Goal: Information Seeking & Learning: Check status

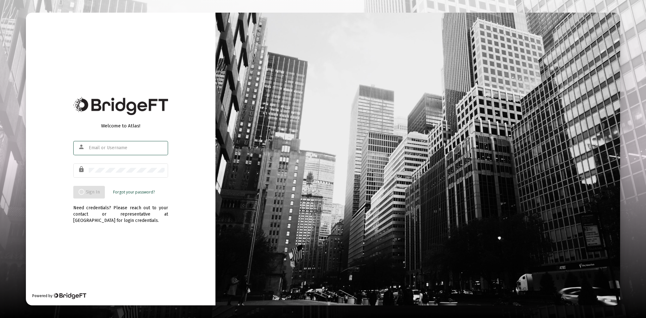
type input "[EMAIL_ADDRESS][DOMAIN_NAME]"
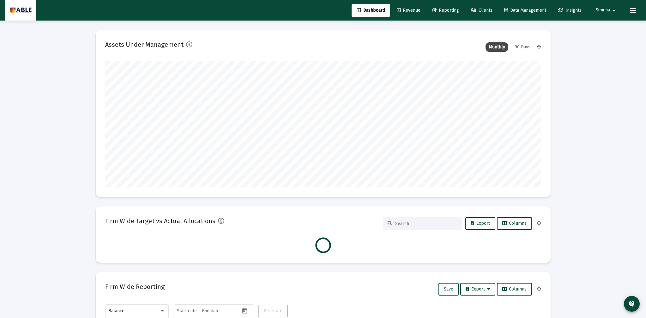
scroll to position [126, 235]
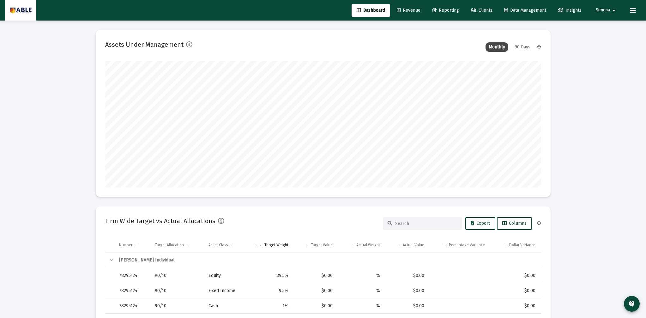
type input "[DATE]"
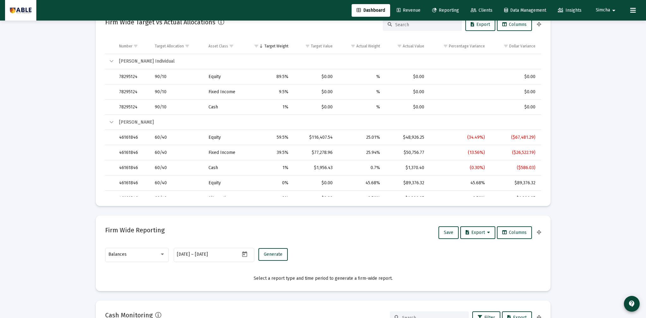
scroll to position [0, 0]
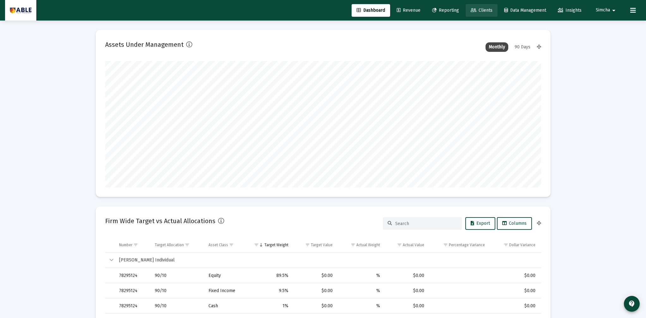
click at [483, 12] on span "Clients" at bounding box center [482, 10] width 22 height 5
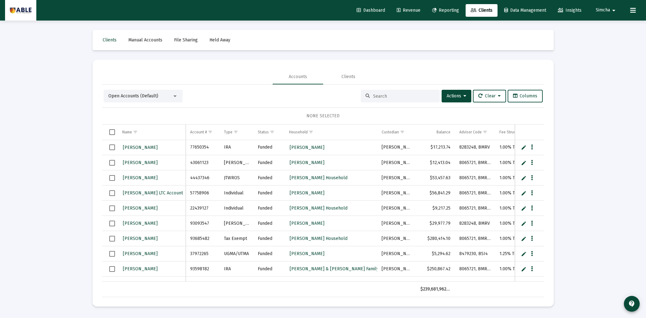
click at [385, 94] on input at bounding box center [404, 95] width 62 height 5
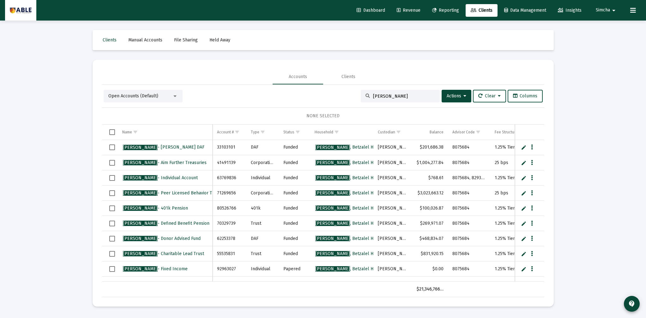
type input "[PERSON_NAME]"
click at [411, 96] on input "[PERSON_NAME]" at bounding box center [404, 95] width 62 height 5
click at [416, 94] on input "[PERSON_NAME]" at bounding box center [404, 95] width 62 height 5
click at [329, 95] on div "Open Accounts (Default) [PERSON_NAME] Actions Clear Columns" at bounding box center [323, 96] width 439 height 13
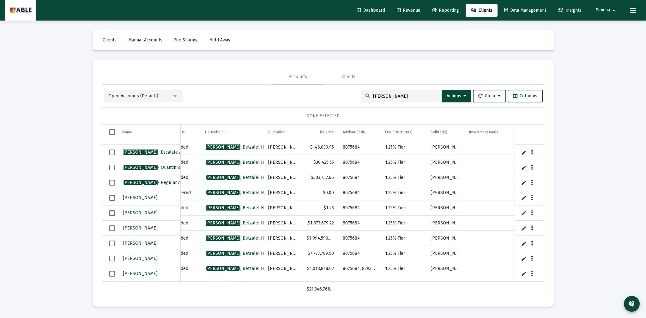
scroll to position [106, 0]
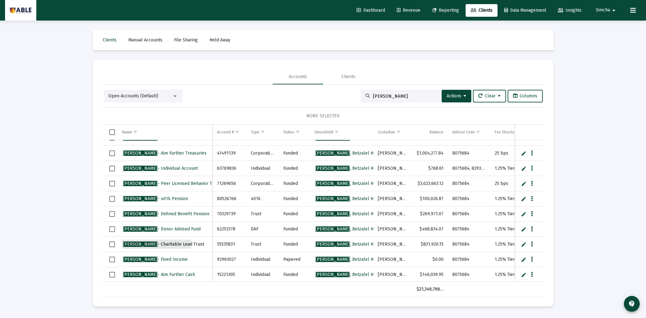
click at [156, 243] on span "[PERSON_NAME] - Charitable Lead Trust" at bounding box center [163, 243] width 81 height 5
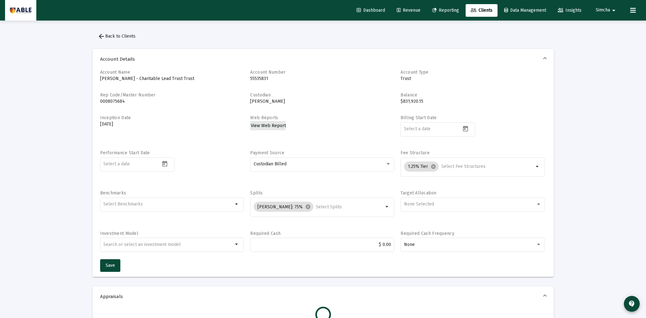
click at [262, 126] on span "View Web Report" at bounding box center [268, 125] width 35 height 5
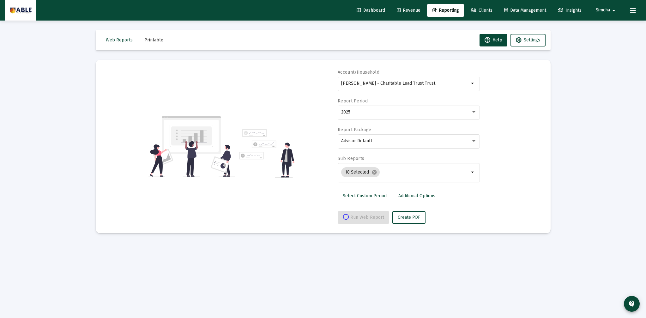
select select "View all"
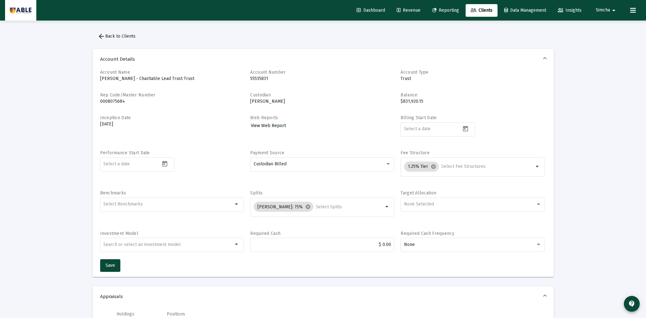
click at [261, 126] on span "View Web Report" at bounding box center [268, 125] width 35 height 5
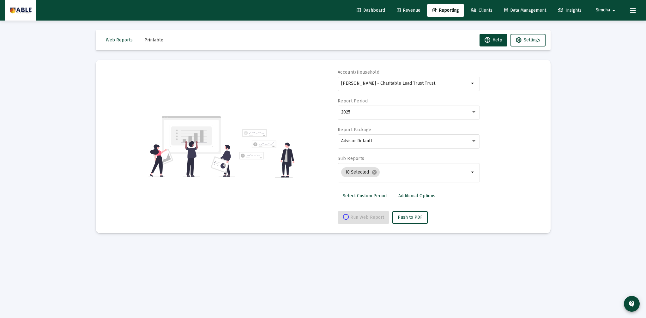
select select "View all"
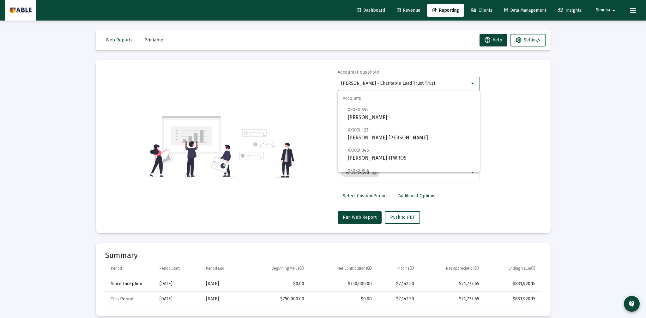
click at [389, 84] on input "[PERSON_NAME] - Charitable Lead Trust Trust" at bounding box center [405, 83] width 128 height 5
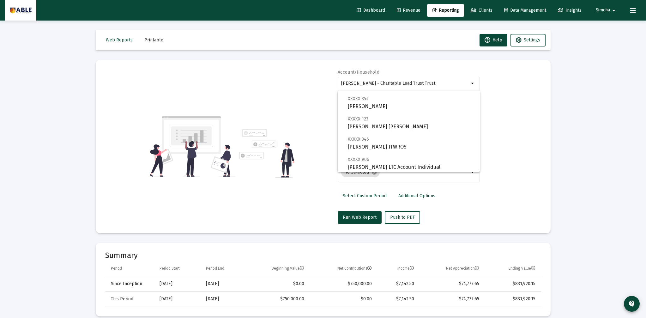
drag, startPoint x: 375, startPoint y: 81, endPoint x: 323, endPoint y: 82, distance: 51.5
click at [323, 82] on div "Account/Household [PERSON_NAME] - Charitable Lead Trust Trust arrow_drop_down R…" at bounding box center [323, 146] width 436 height 154
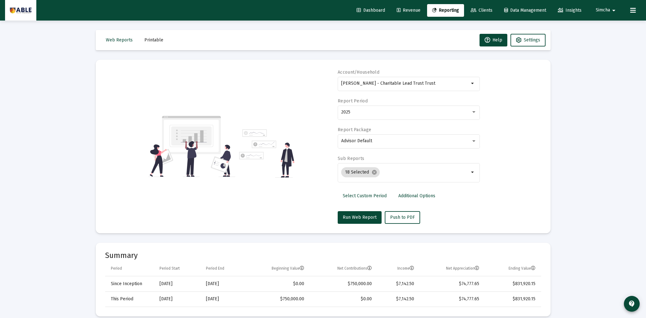
click at [512, 90] on div "Account/Household [PERSON_NAME] - Charitable Lead Trust Trust arrow_drop_down R…" at bounding box center [323, 146] width 436 height 154
click at [473, 87] on mat-icon "arrow_drop_down" at bounding box center [473, 84] width 8 height 8
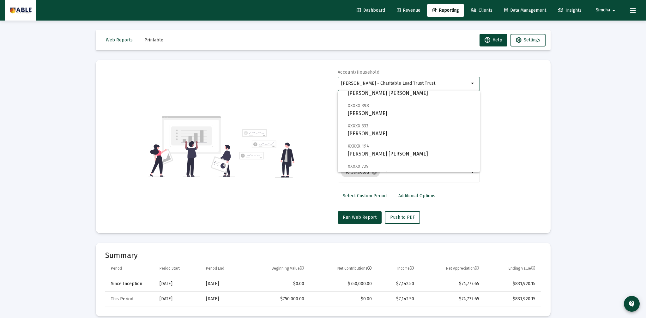
drag, startPoint x: 420, startPoint y: 83, endPoint x: 281, endPoint y: 77, distance: 138.8
click at [281, 77] on div "Account/Household [PERSON_NAME] - Charitable Lead Trust Trust arrow_drop_down R…" at bounding box center [323, 146] width 436 height 154
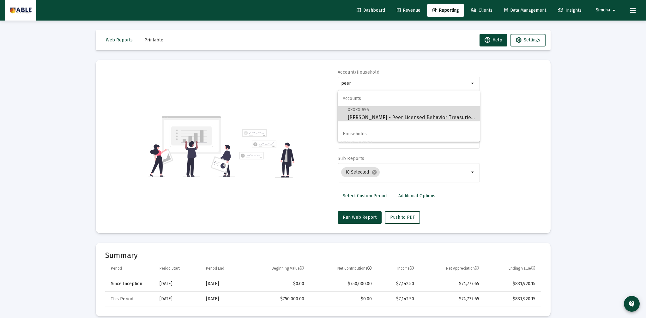
click at [378, 114] on span "XXXXX 656 [PERSON_NAME] - Peer Licensed Behavior Treasuries Corporation" at bounding box center [411, 113] width 127 height 15
type input "[PERSON_NAME] - Peer Licensed Behavior Treasuries Corporation"
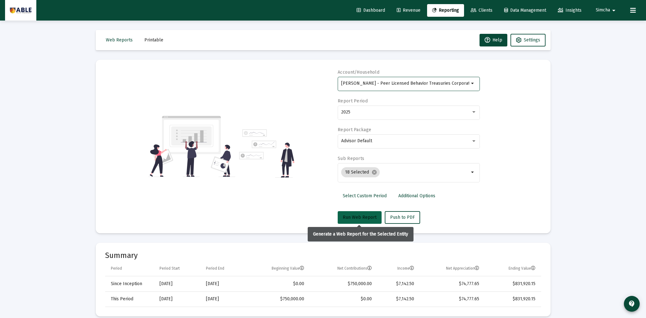
click at [350, 218] on span "Run Web Report" at bounding box center [360, 216] width 34 height 5
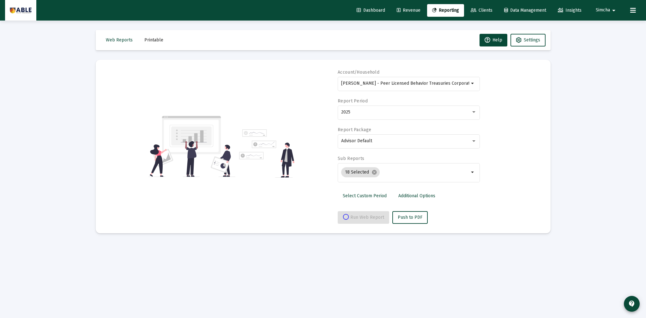
select select "View all"
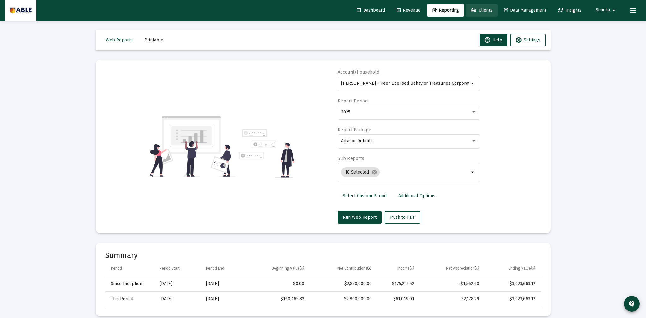
click at [482, 11] on span "Clients" at bounding box center [482, 10] width 22 height 5
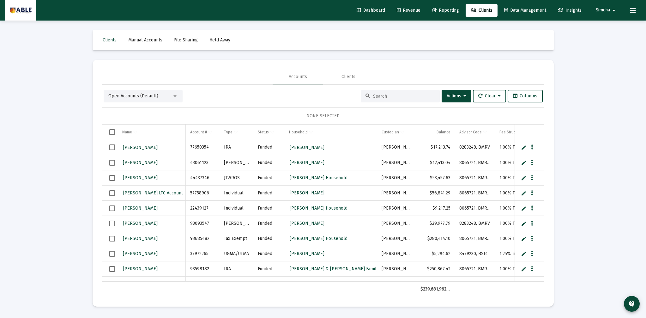
click at [400, 95] on input at bounding box center [404, 95] width 62 height 5
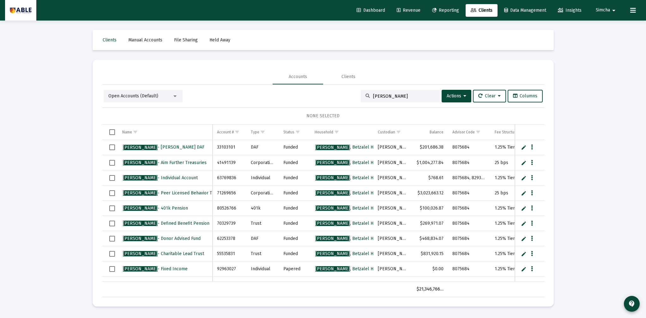
click at [154, 96] on span "Open Accounts (Default)" at bounding box center [133, 95] width 50 height 5
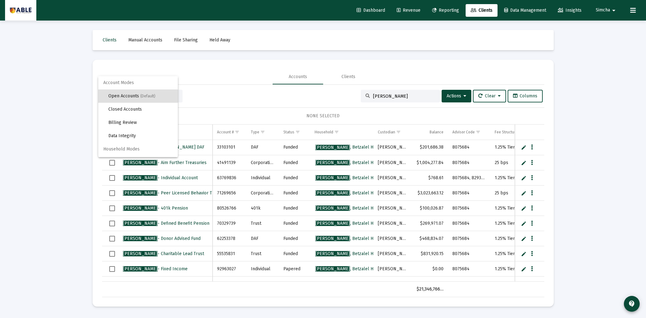
scroll to position [12, 0]
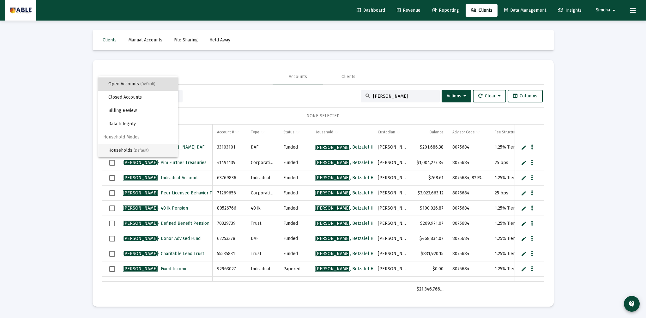
click at [135, 148] on span "(Default)" at bounding box center [141, 150] width 15 height 4
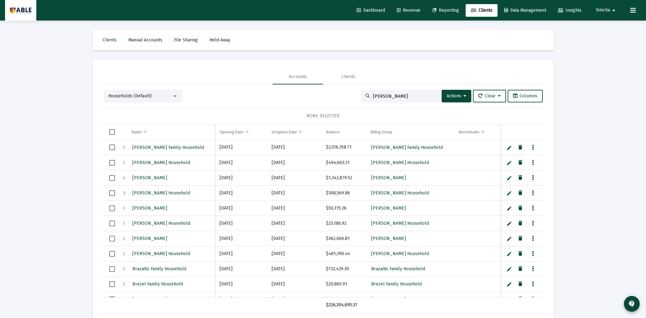
click at [374, 93] on div "[PERSON_NAME]" at bounding box center [400, 96] width 79 height 13
click at [386, 95] on input "[PERSON_NAME]" at bounding box center [404, 95] width 62 height 5
drag, startPoint x: 386, startPoint y: 95, endPoint x: 347, endPoint y: 96, distance: 39.2
click at [347, 96] on div "Households (Default) [PERSON_NAME] Actions Clear Columns" at bounding box center [323, 96] width 439 height 13
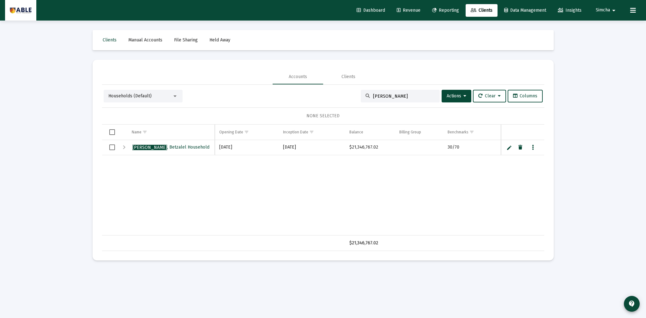
type input "[PERSON_NAME]"
click at [163, 146] on span "[PERSON_NAME] Household" at bounding box center [170, 146] width 77 height 5
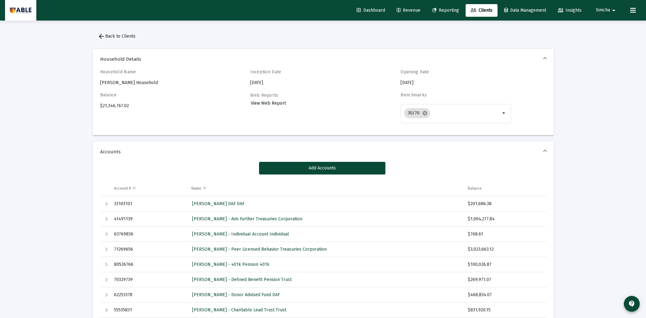
click at [259, 107] on link "View Web Report" at bounding box center [268, 103] width 36 height 9
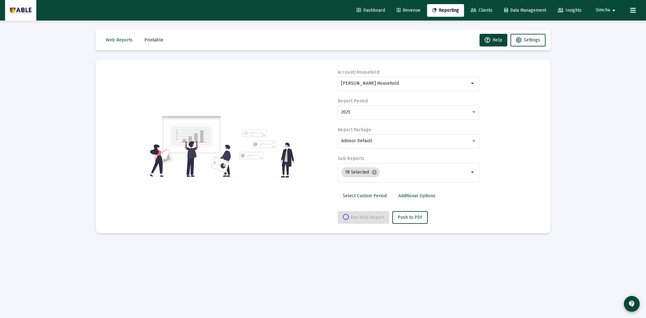
select select "View all"
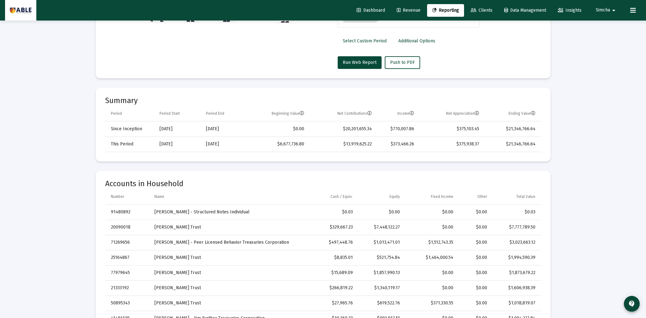
scroll to position [156, 0]
